Goal: Transaction & Acquisition: Purchase product/service

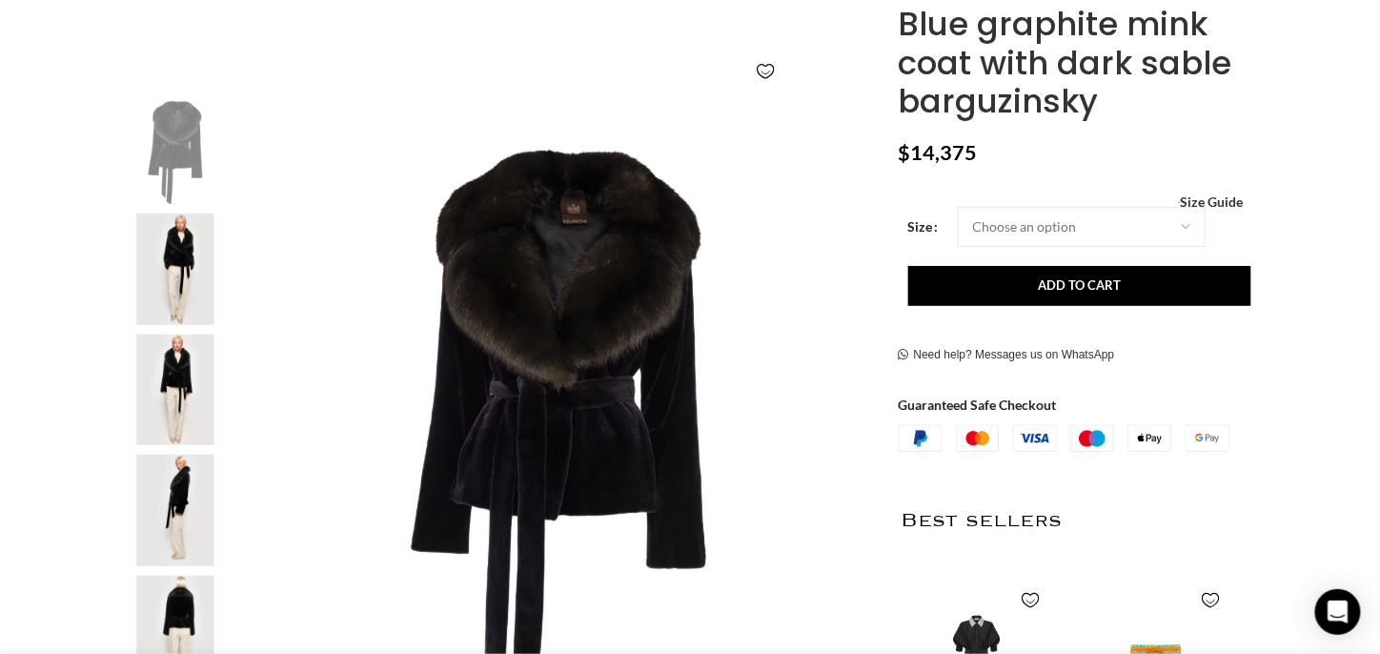
click at [174, 394] on img "3 / 8" at bounding box center [175, 389] width 116 height 111
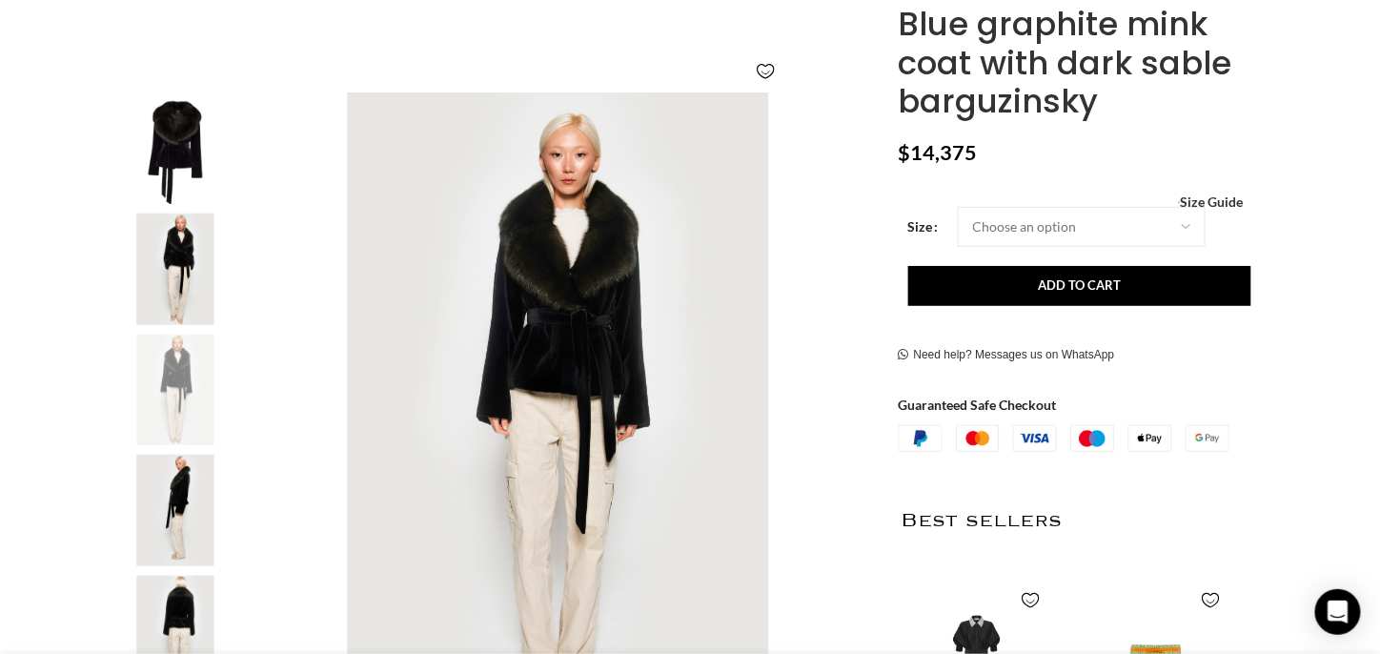
click at [185, 491] on img "4 / 8" at bounding box center [175, 510] width 116 height 111
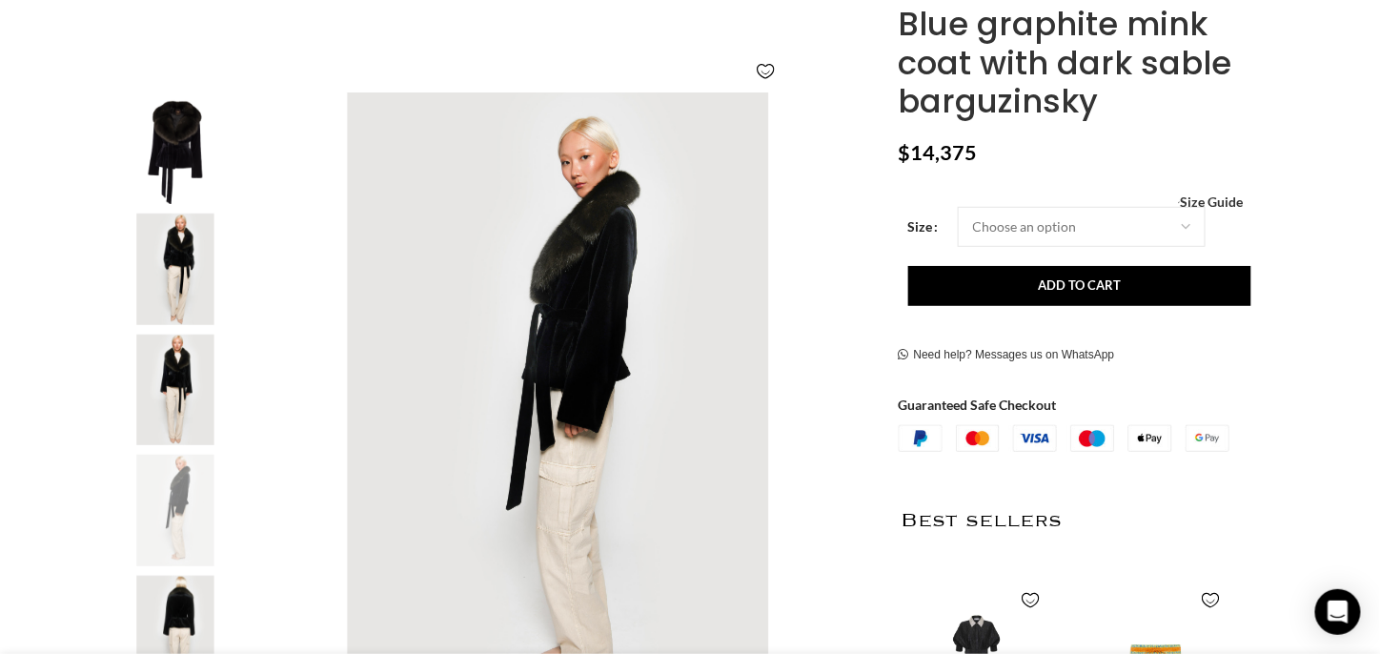
scroll to position [0, 200]
click at [175, 274] on img "2 / 8" at bounding box center [175, 268] width 116 height 111
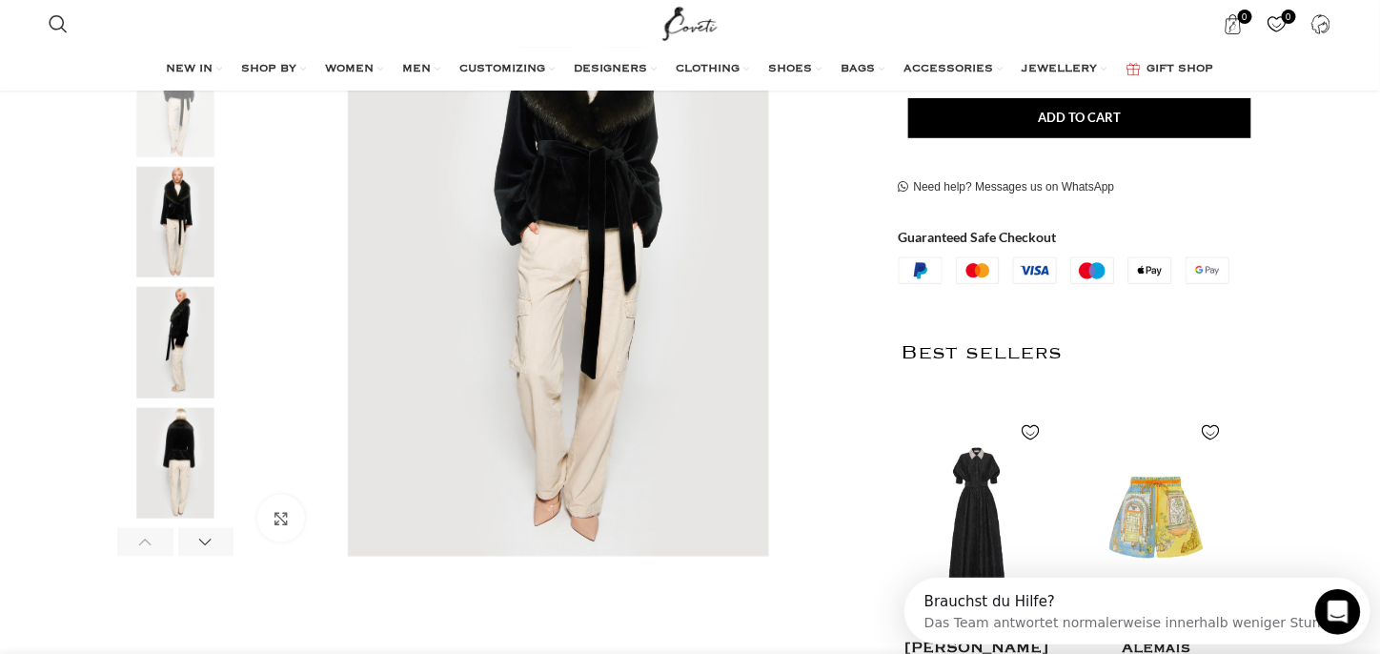
scroll to position [515, 0]
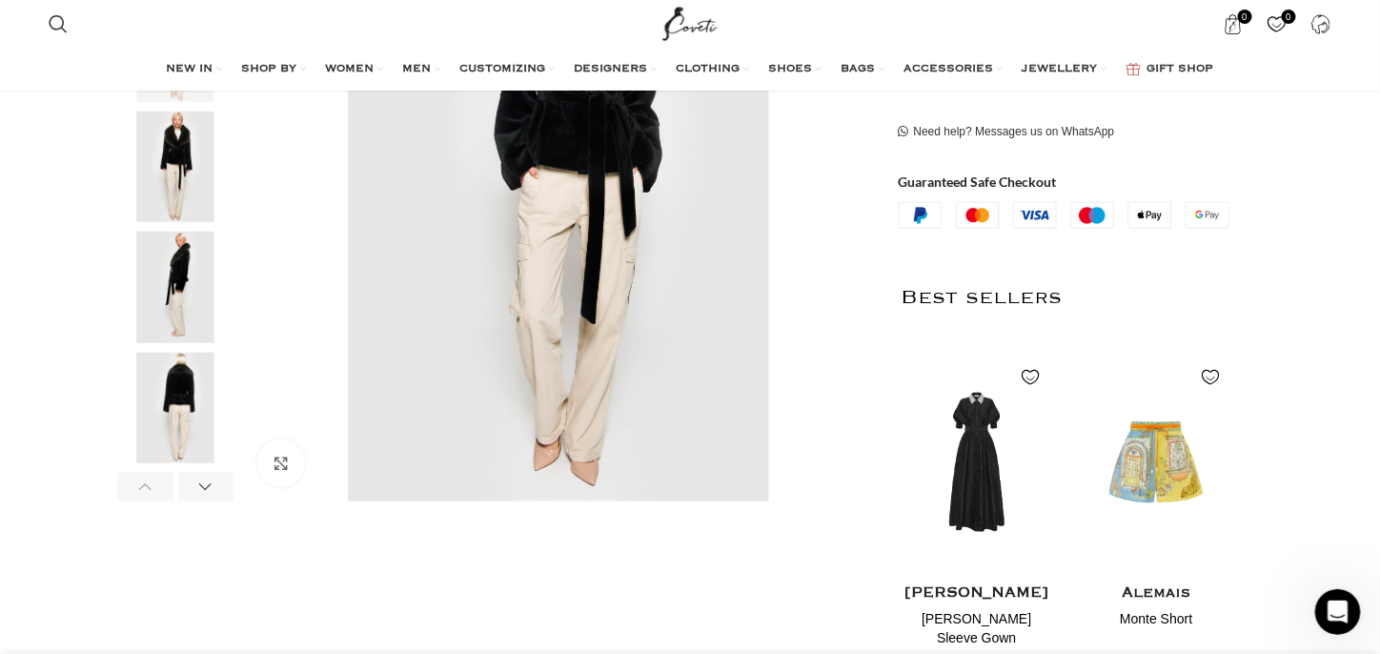
click at [171, 381] on img "5 / 8" at bounding box center [175, 408] width 116 height 111
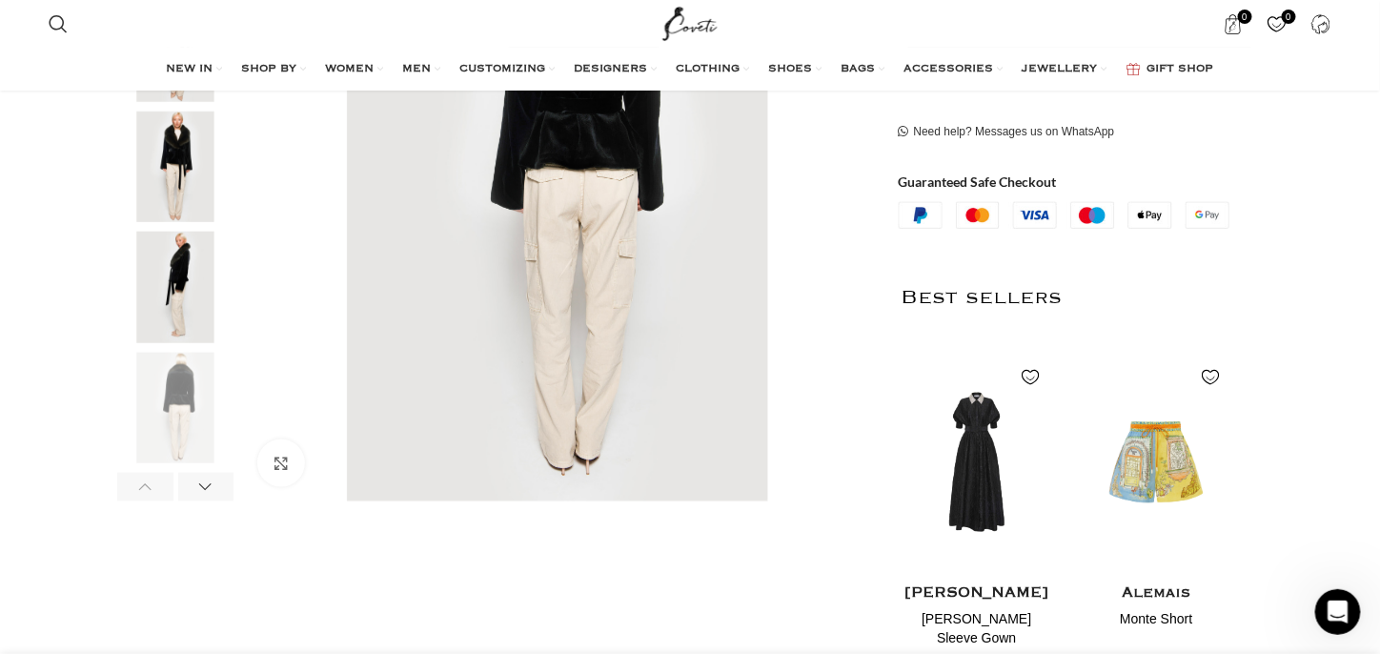
click at [188, 287] on img "4 / 8" at bounding box center [175, 287] width 116 height 111
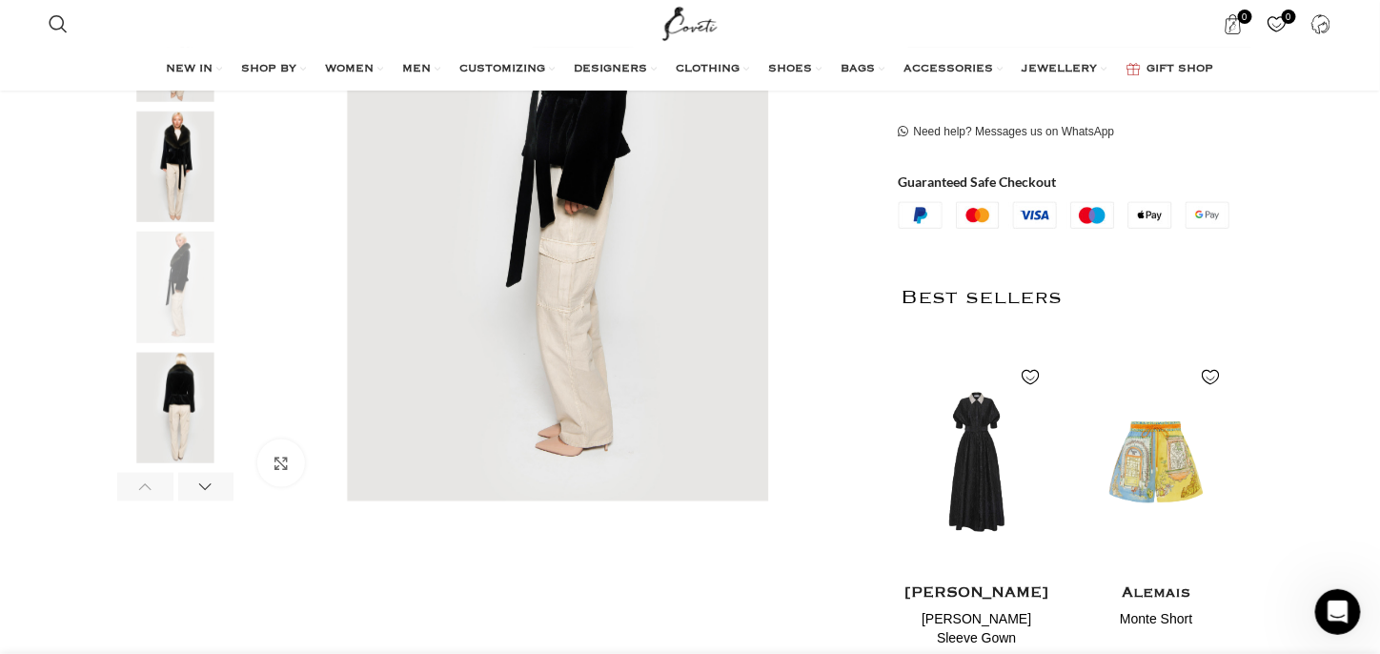
scroll to position [404, 0]
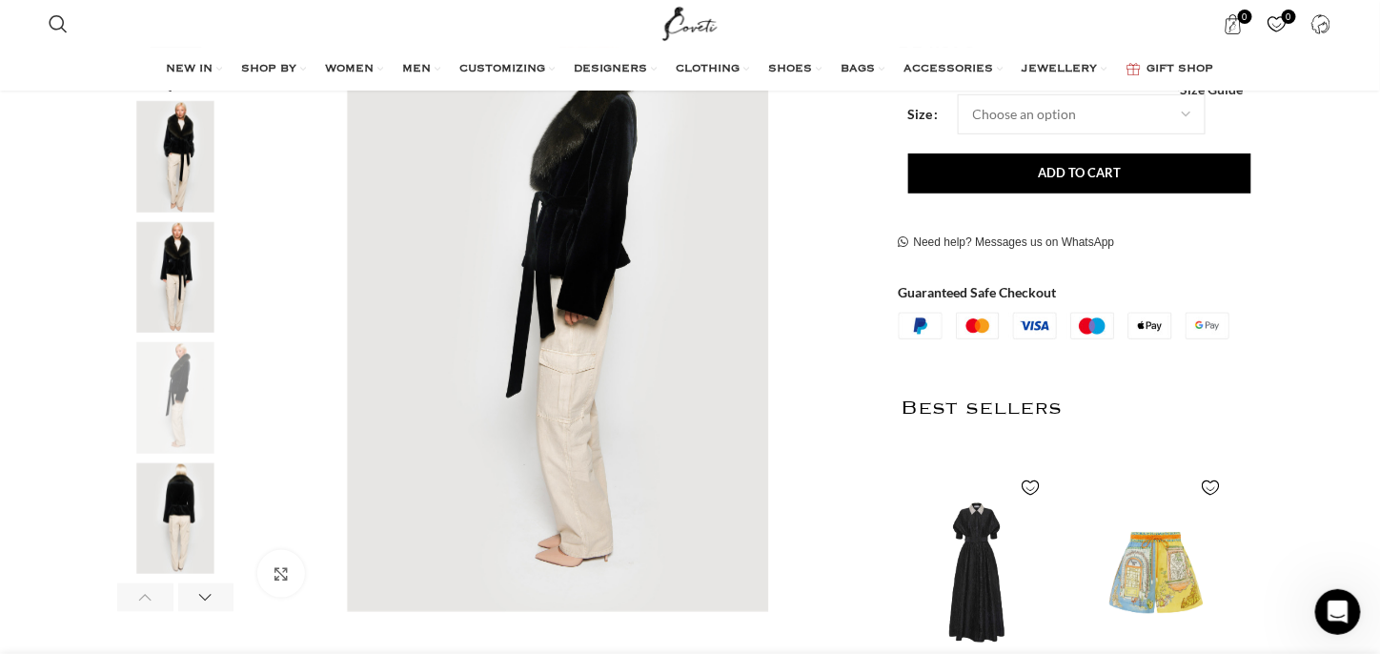
click at [187, 517] on img "5 / 8" at bounding box center [175, 518] width 116 height 111
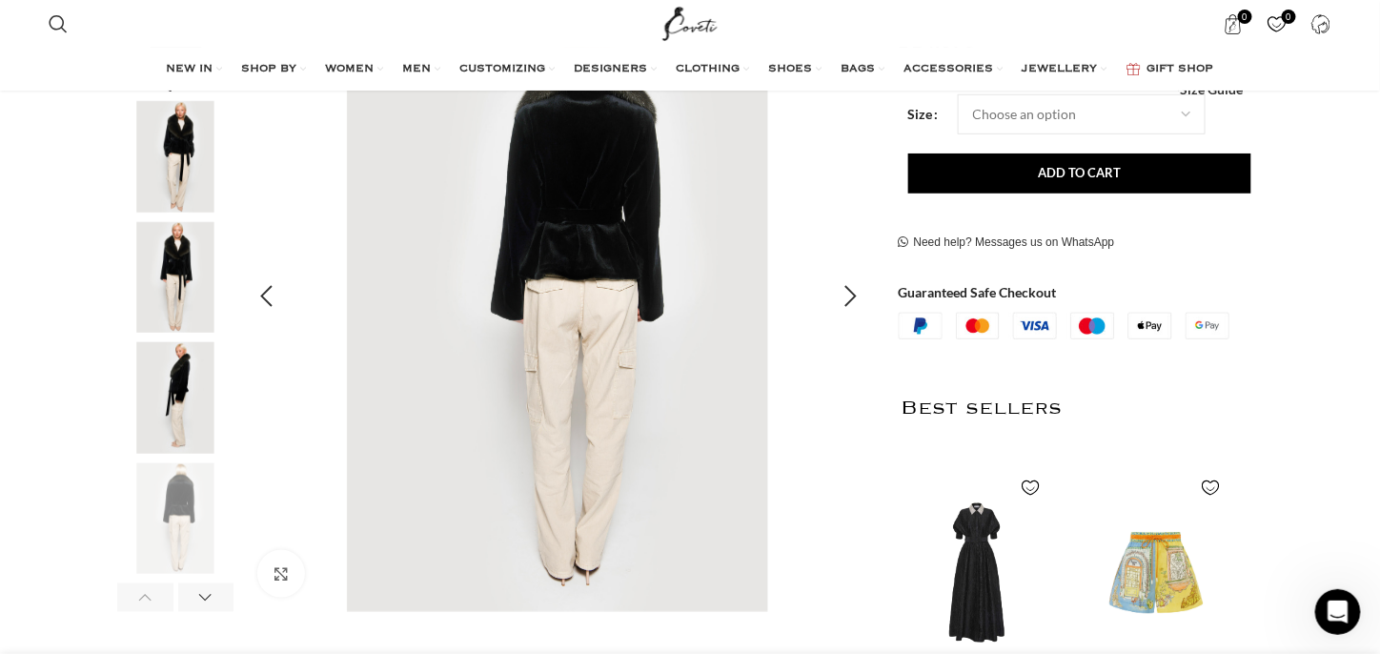
scroll to position [348, 0]
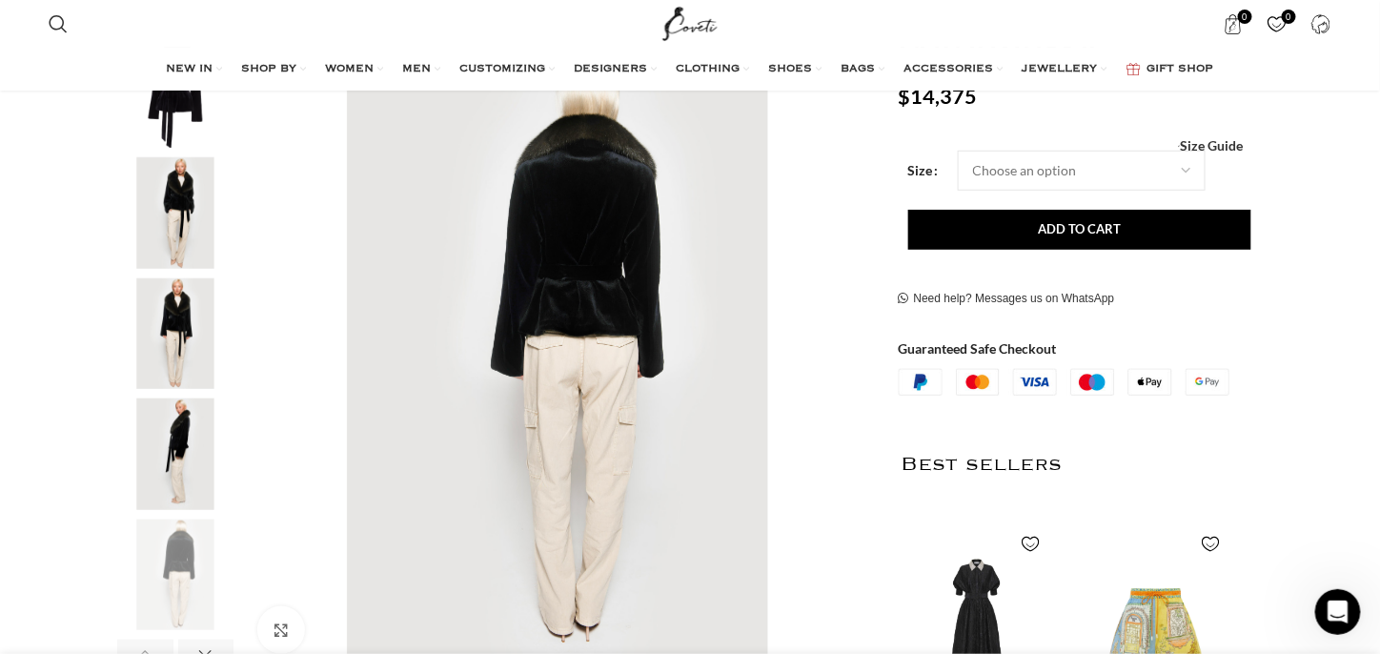
click at [193, 356] on img "3 / 8" at bounding box center [175, 333] width 116 height 111
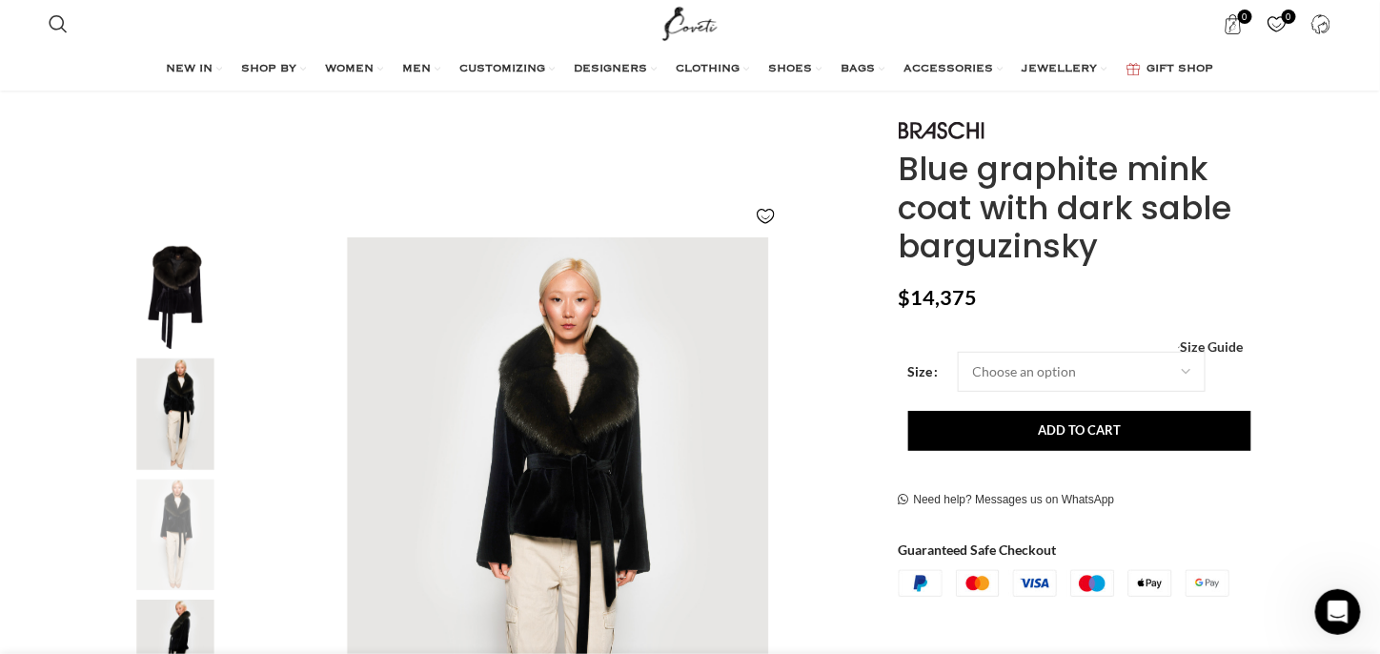
scroll to position [202, 0]
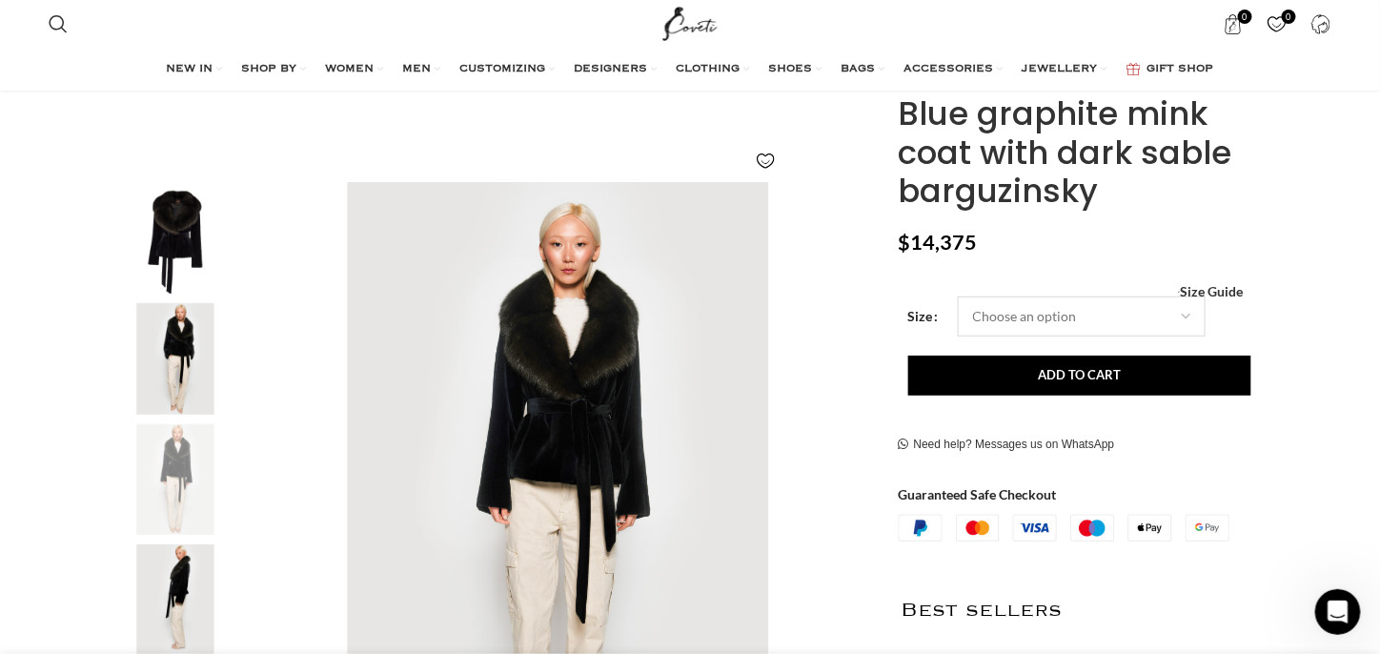
click at [1044, 314] on select "Choose an option 6 UK 8 UK 10 [GEOGRAPHIC_DATA] 12 [GEOGRAPHIC_DATA]" at bounding box center [1082, 316] width 248 height 40
click at [1271, 372] on div "Blue graphite mink coat with dark sable barguzinsky $ 14,375 Women's clothing s…" at bounding box center [1078, 610] width 388 height 1094
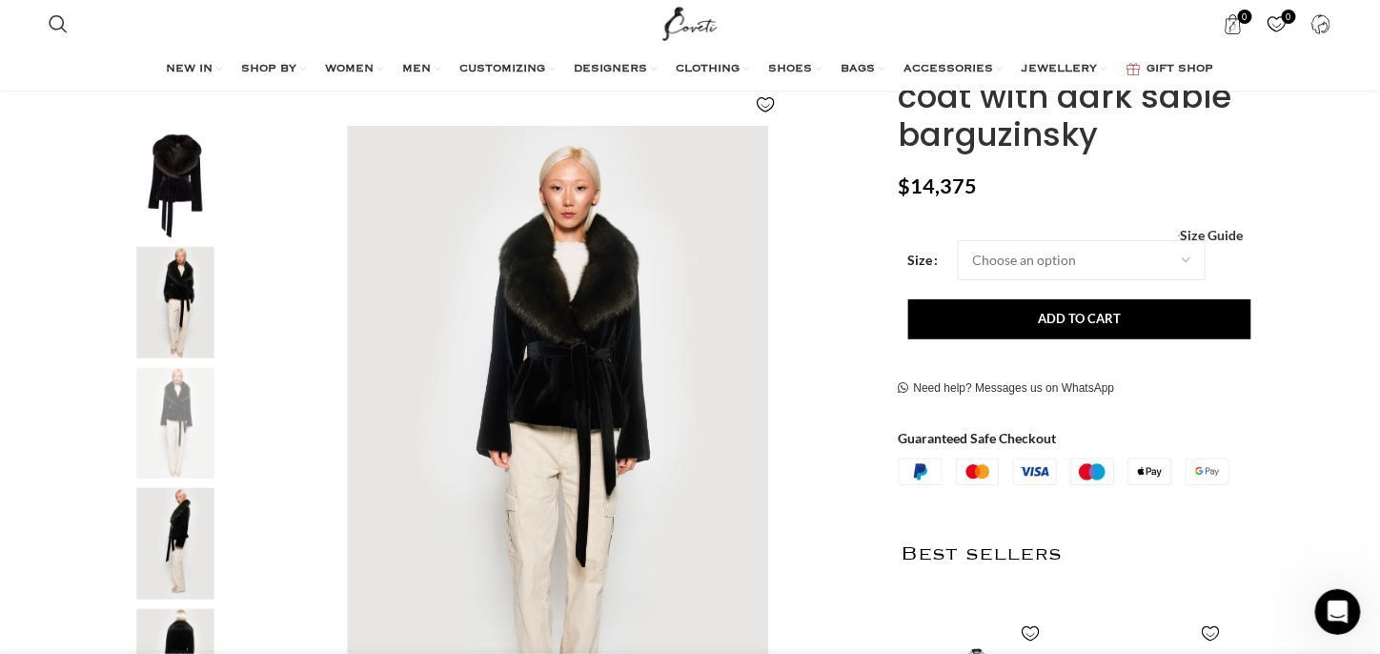
scroll to position [0, 802]
click at [175, 318] on img "2 / 8" at bounding box center [175, 302] width 116 height 111
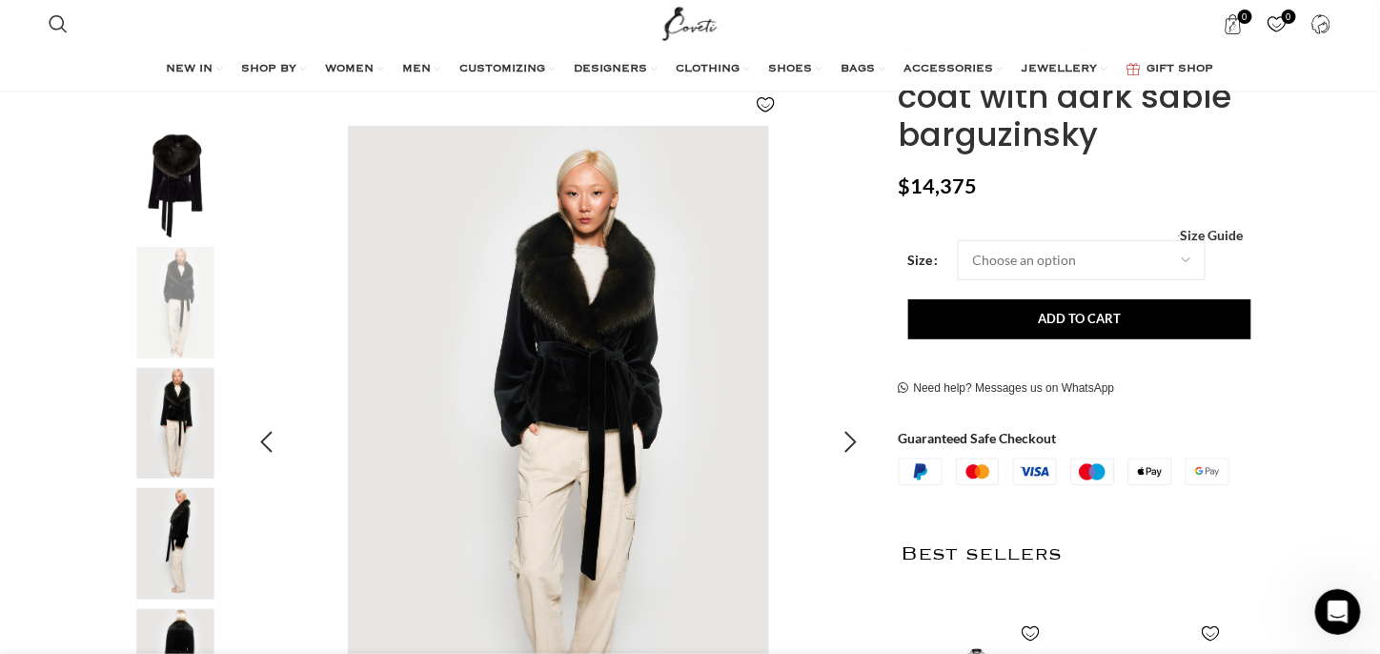
scroll to position [0, 1404]
click at [190, 131] on img "1 / 8" at bounding box center [175, 181] width 116 height 111
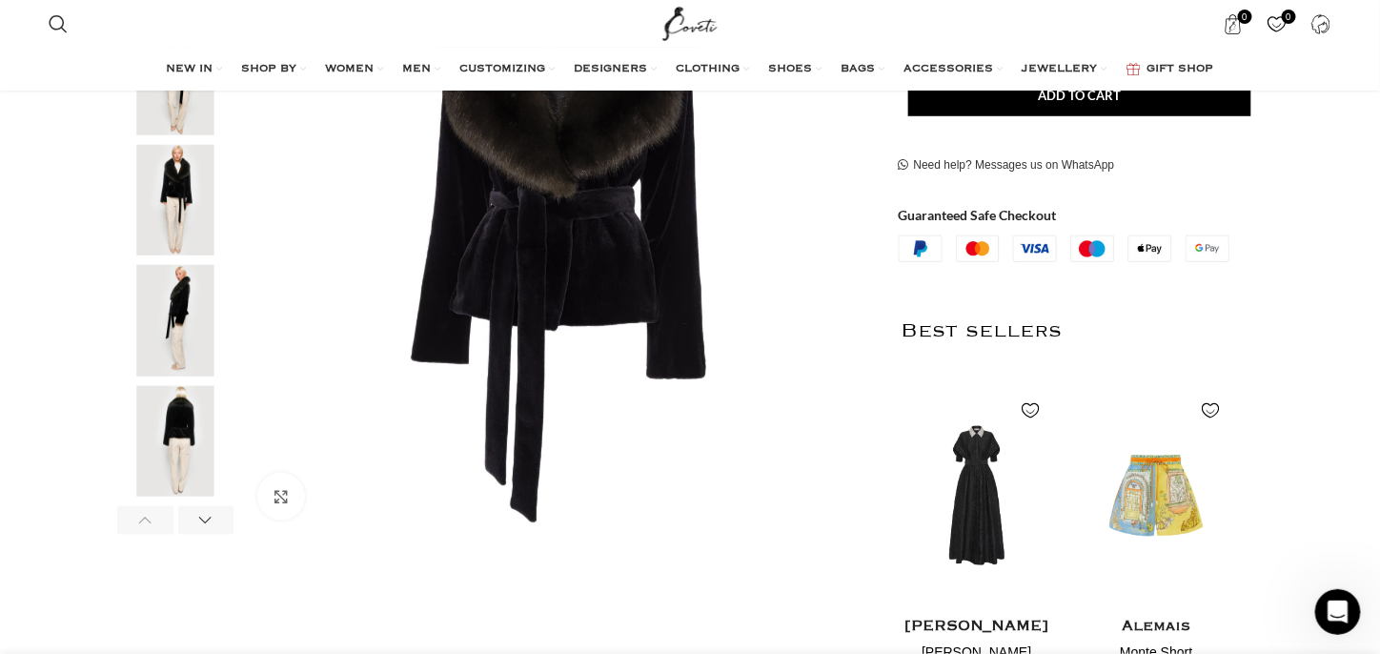
click at [191, 419] on img "5 / 8" at bounding box center [175, 441] width 116 height 111
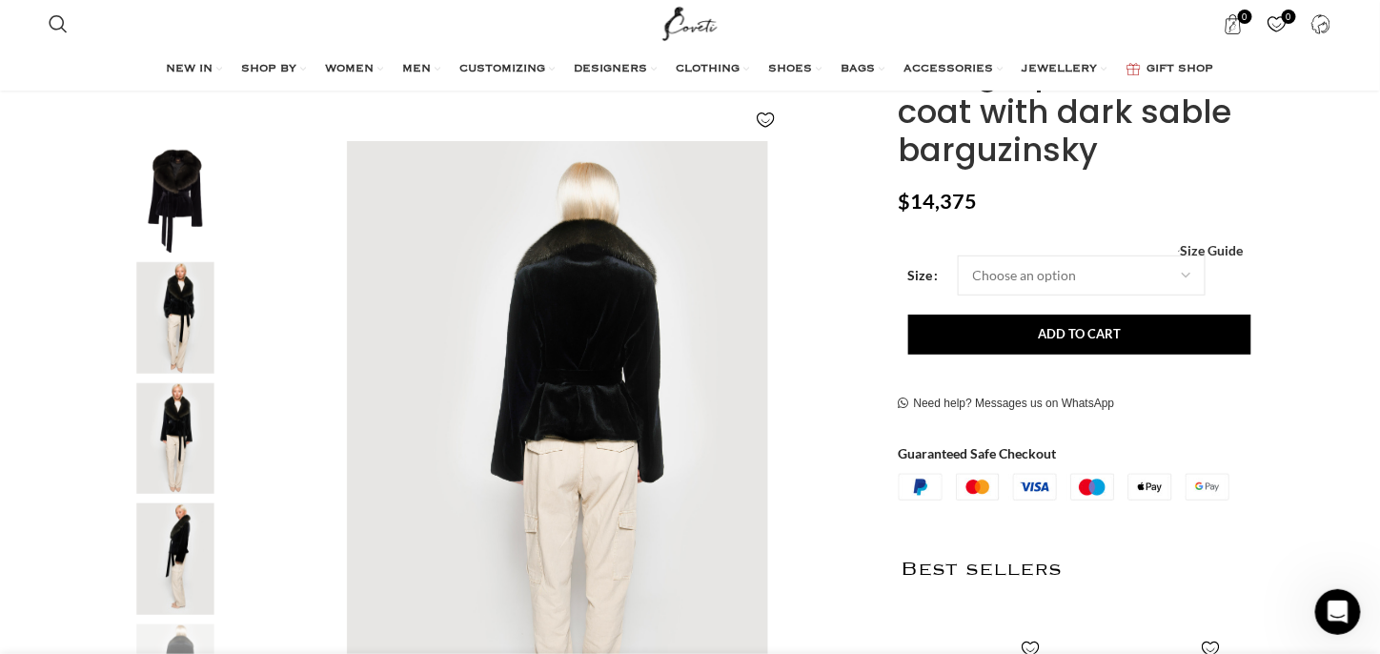
scroll to position [0, 1605]
click at [192, 406] on img "3 / 8" at bounding box center [175, 438] width 116 height 111
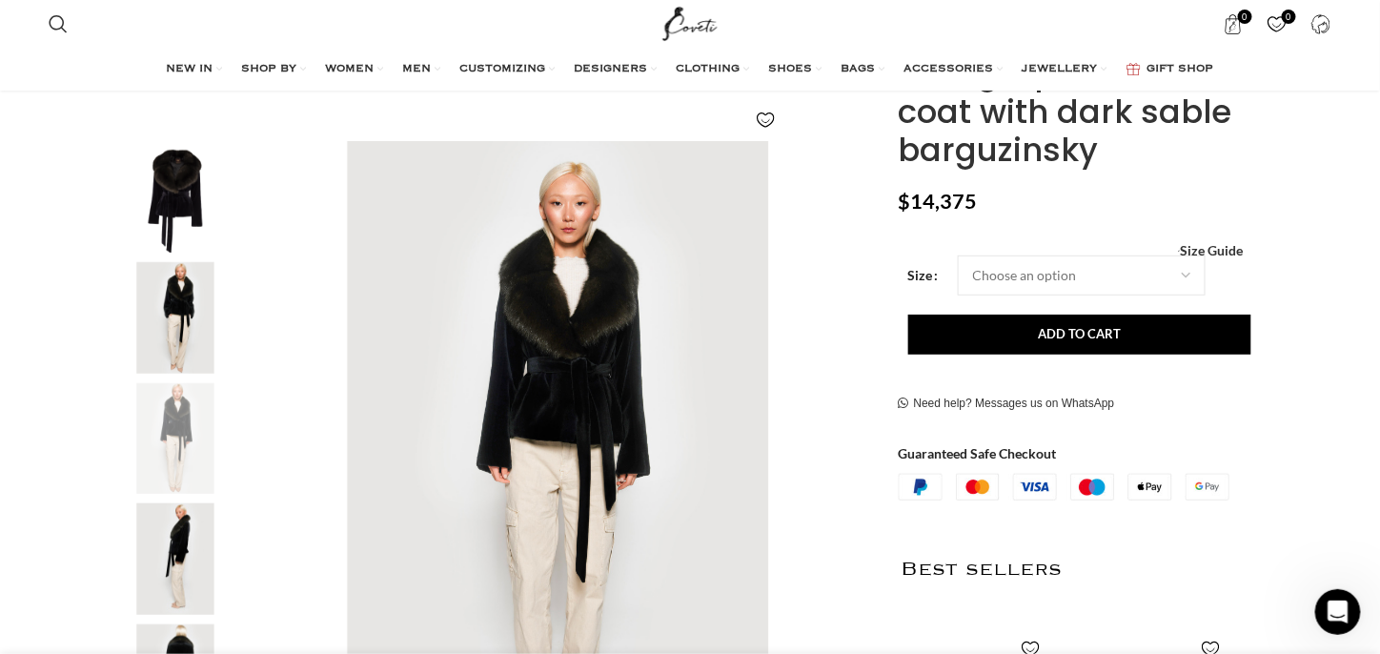
scroll to position [0, 1805]
